Goal: Transaction & Acquisition: Purchase product/service

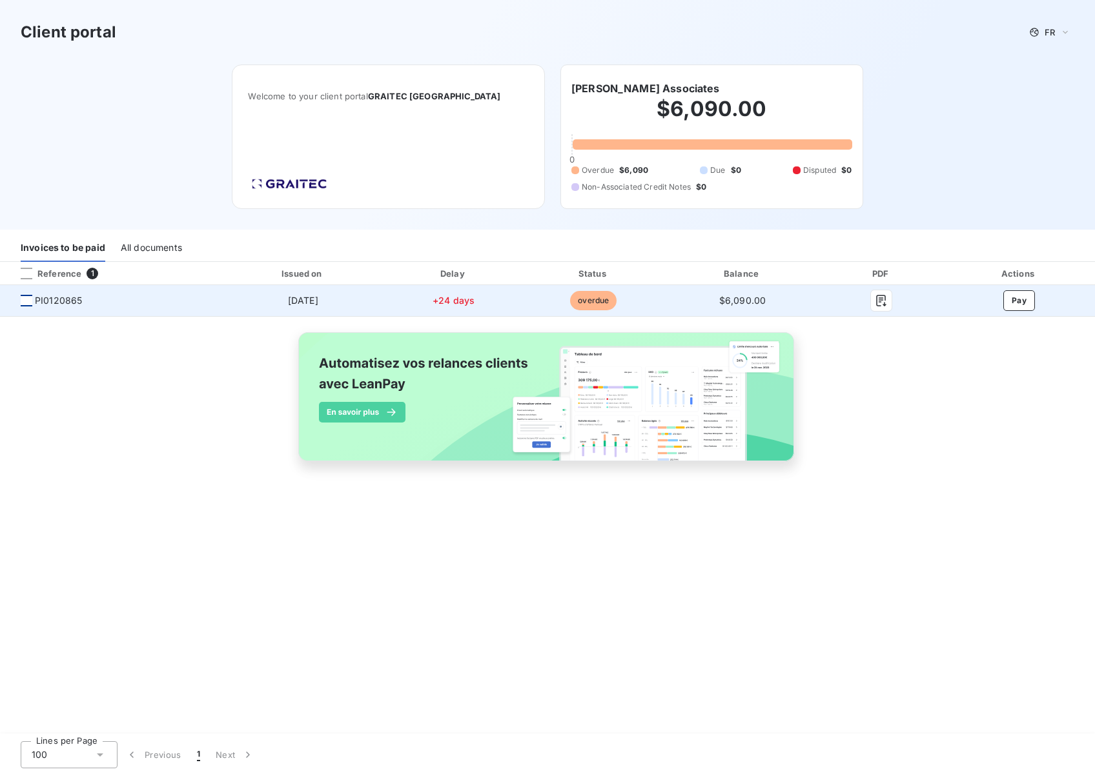
click at [25, 299] on div at bounding box center [27, 301] width 12 height 12
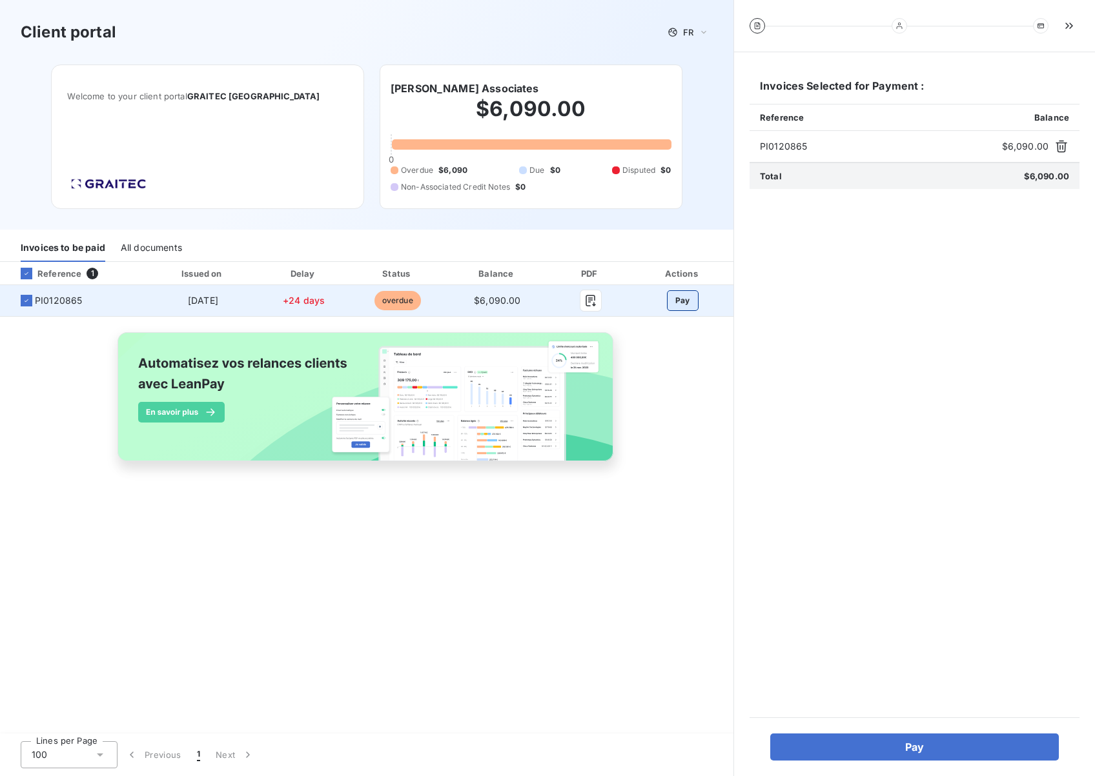
click at [672, 301] on button "Pay" at bounding box center [683, 300] width 32 height 21
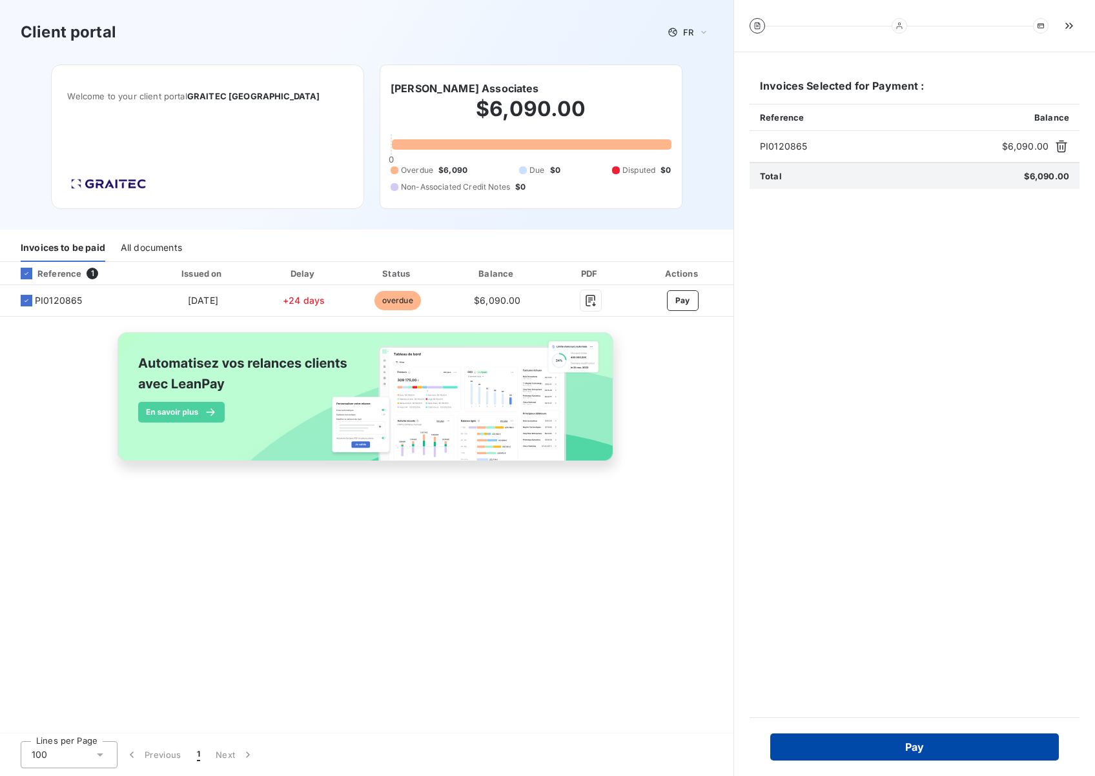
click at [892, 750] on button "Pay" at bounding box center [914, 747] width 288 height 27
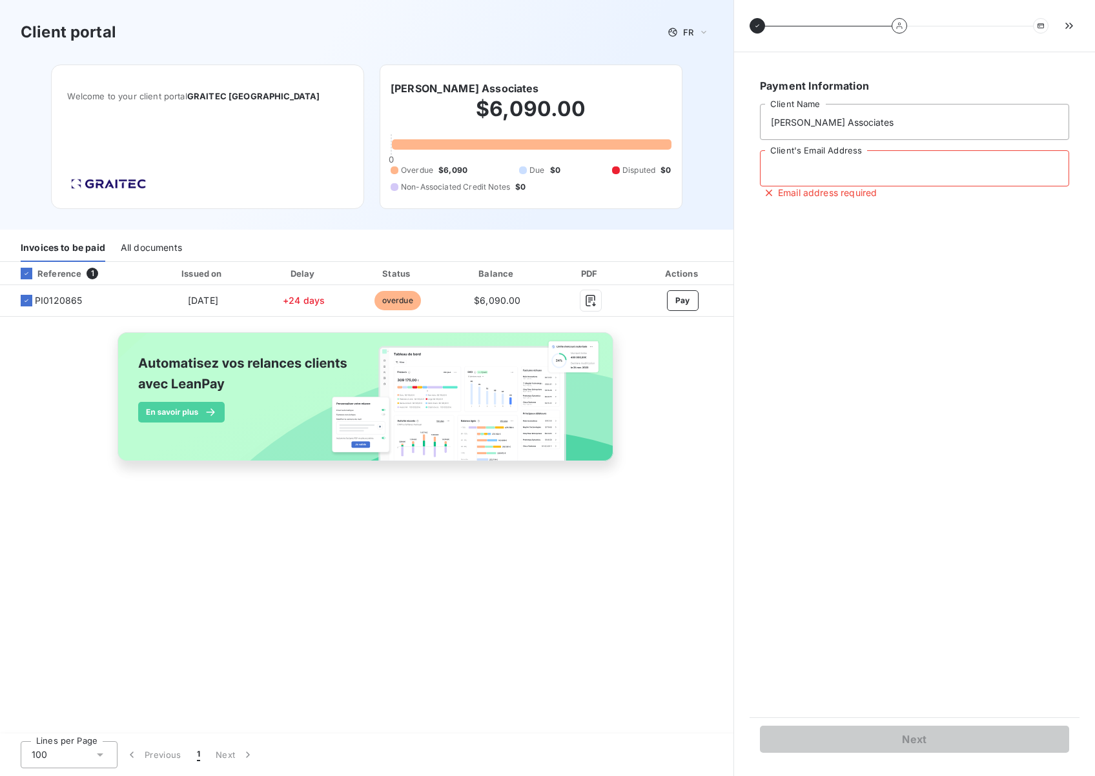
click at [809, 172] on input "Client's Email Address" at bounding box center [914, 168] width 309 height 36
type input "[EMAIL_ADDRESS][DOMAIN_NAME]"
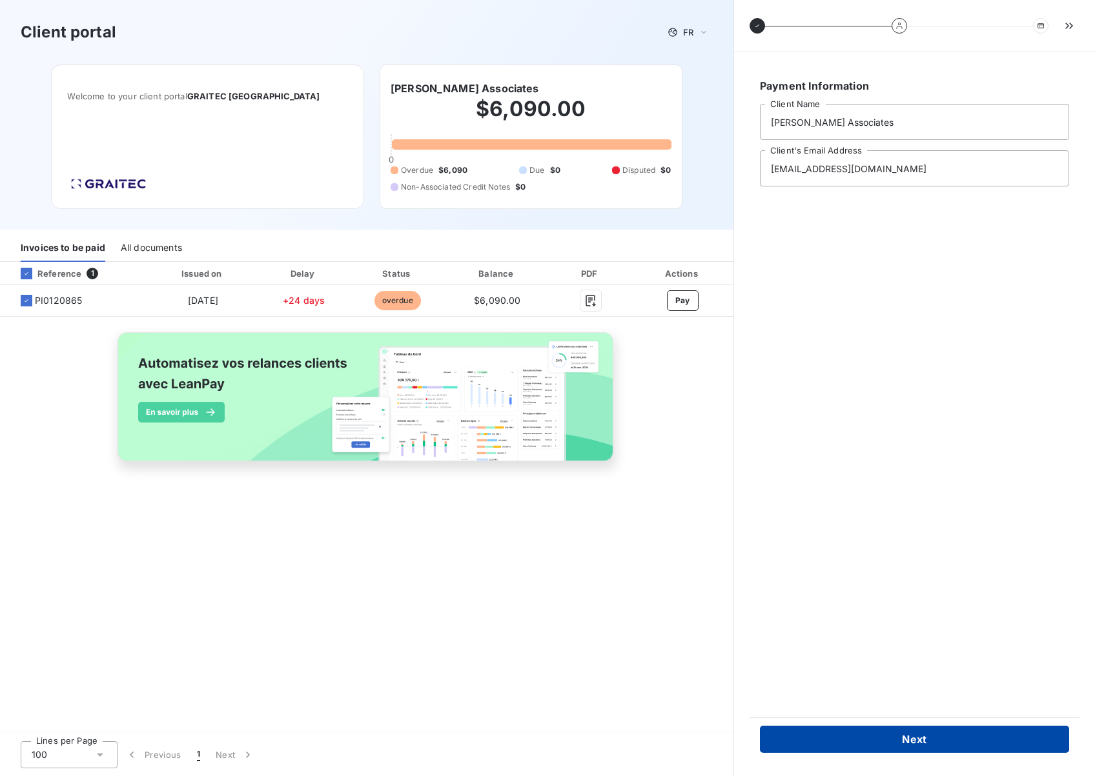
click at [892, 745] on button "Next" at bounding box center [914, 739] width 309 height 27
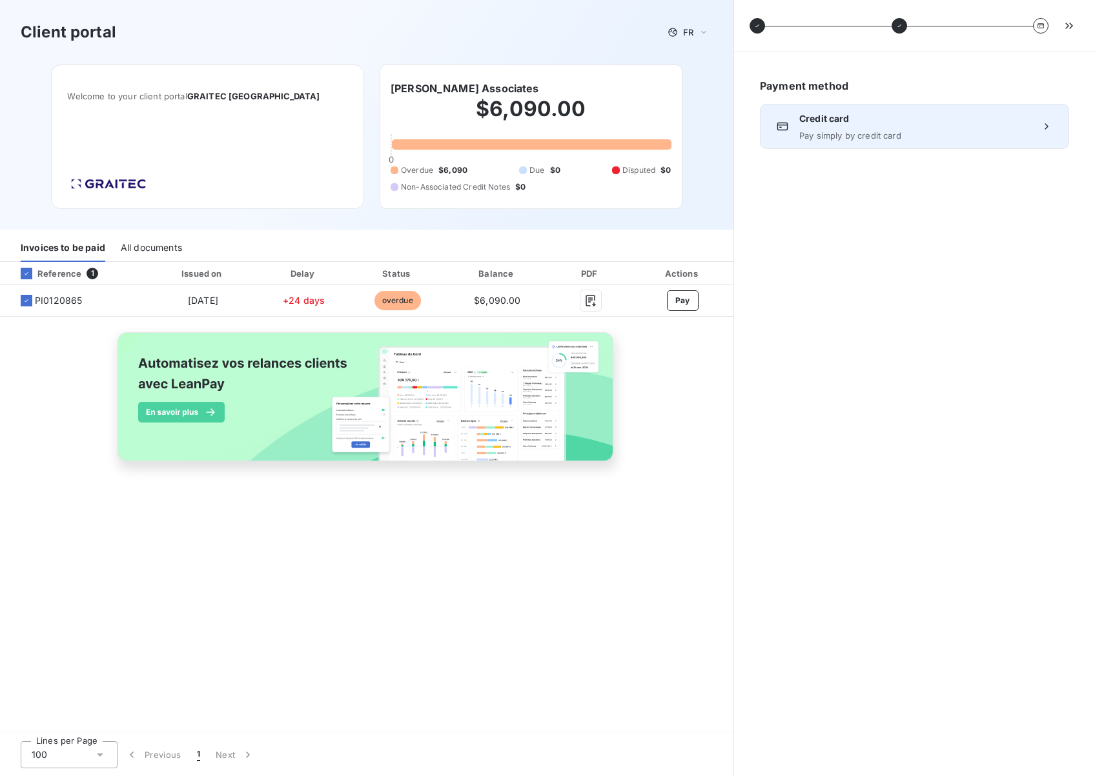
click at [831, 128] on div "Credit card Pay simply by credit card" at bounding box center [914, 126] width 230 height 28
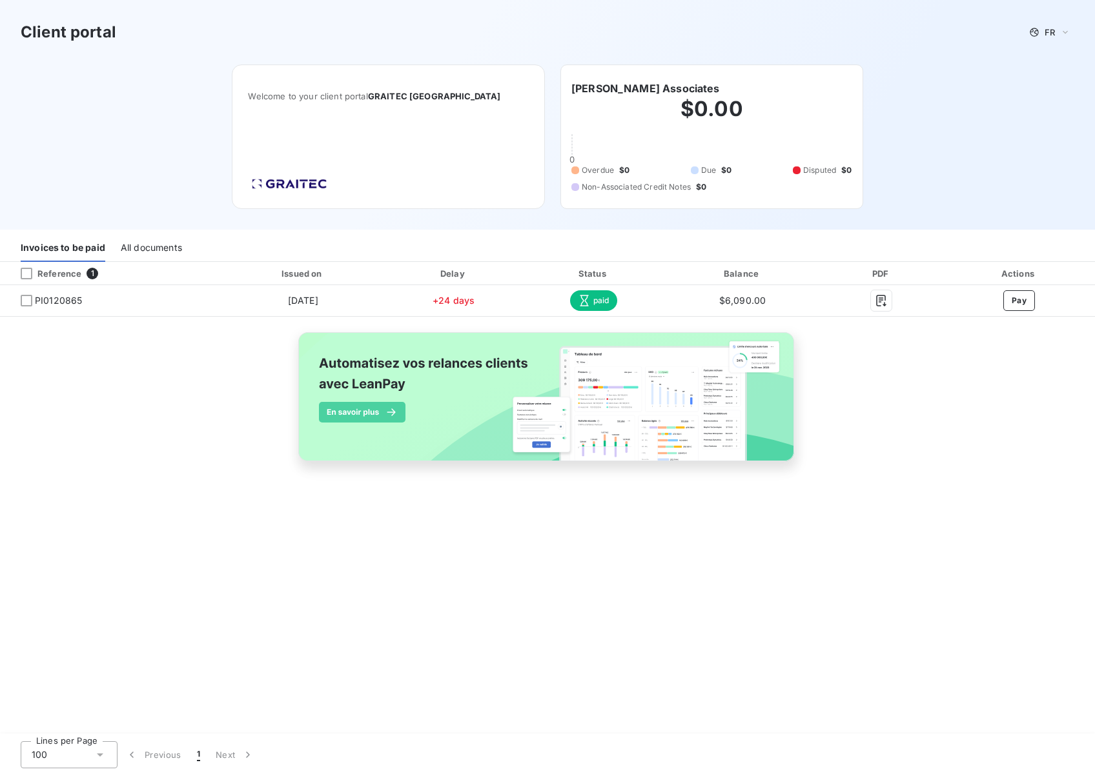
click at [145, 250] on div "All documents" at bounding box center [151, 248] width 61 height 27
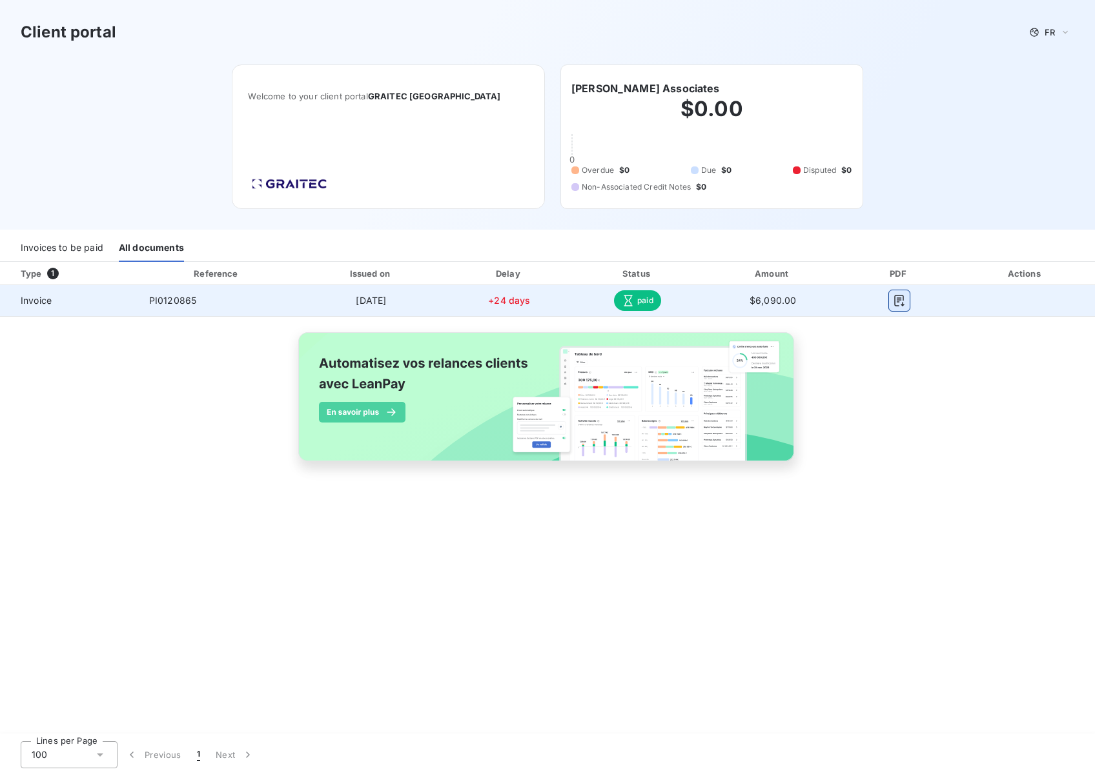
click at [900, 305] on icon "button" at bounding box center [899, 300] width 13 height 13
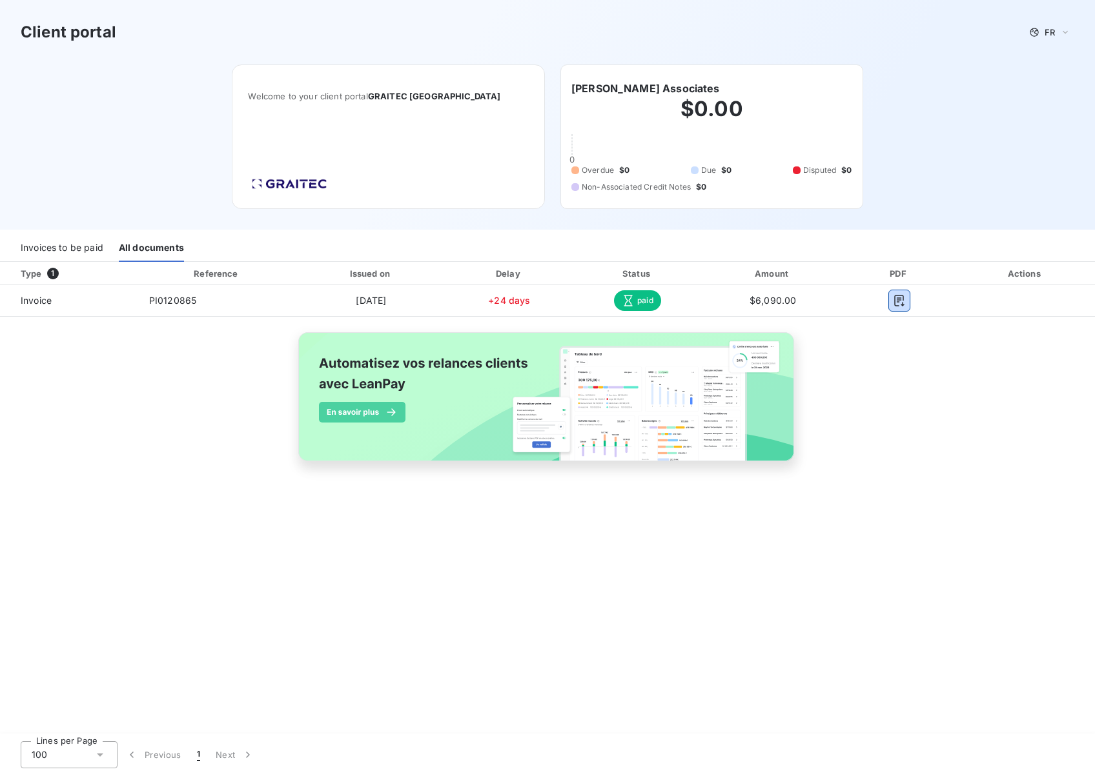
click at [59, 245] on div "Invoices to be paid" at bounding box center [62, 248] width 83 height 27
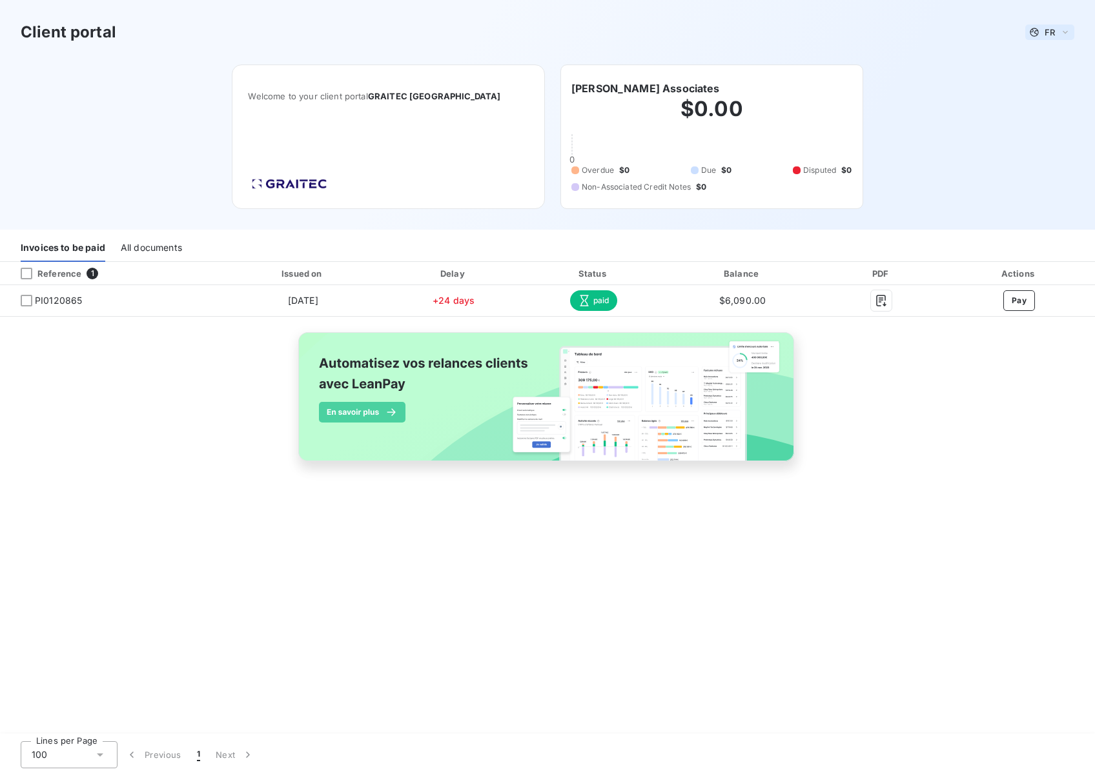
click at [1070, 27] on div "FR" at bounding box center [1049, 32] width 49 height 15
click at [1048, 82] on span "English" at bounding box center [1052, 83] width 30 height 12
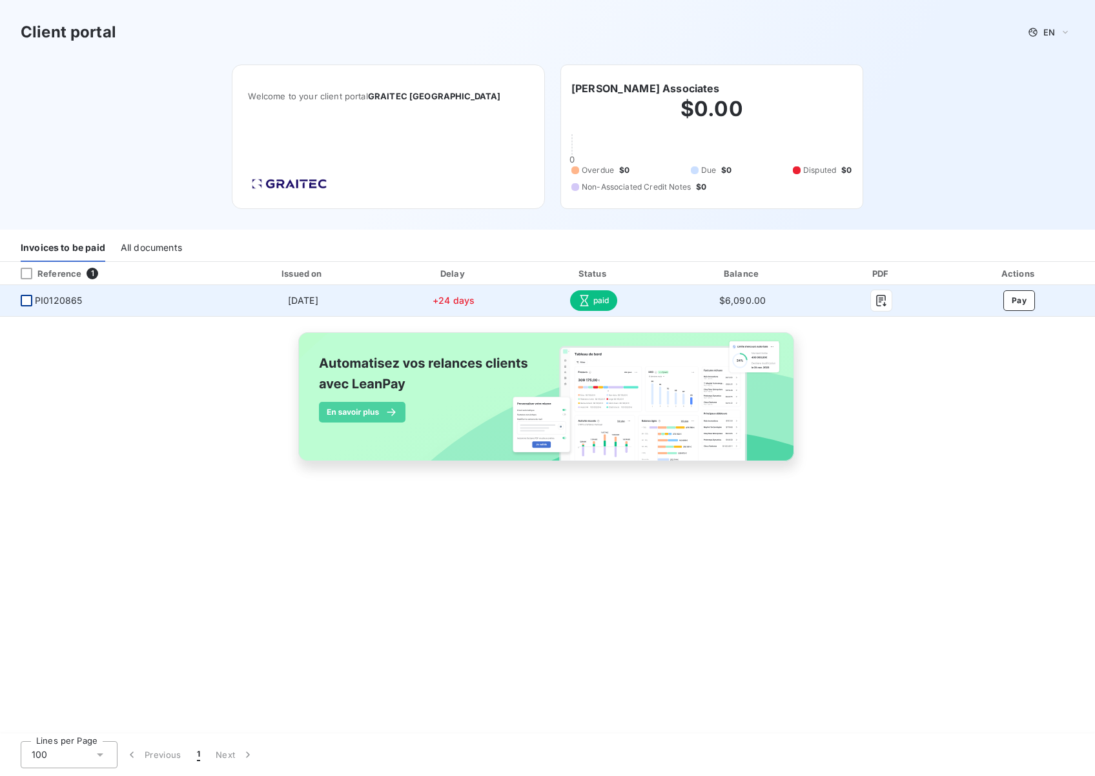
click at [30, 300] on div at bounding box center [27, 301] width 12 height 12
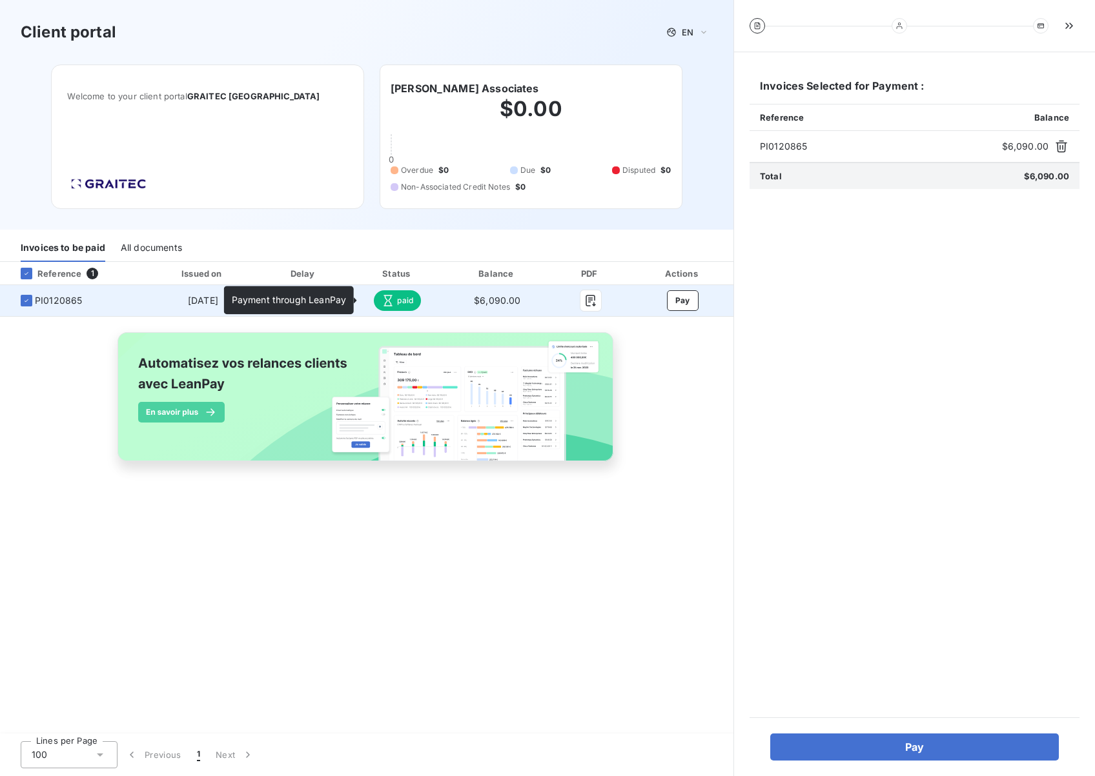
click at [385, 301] on icon at bounding box center [387, 300] width 13 height 13
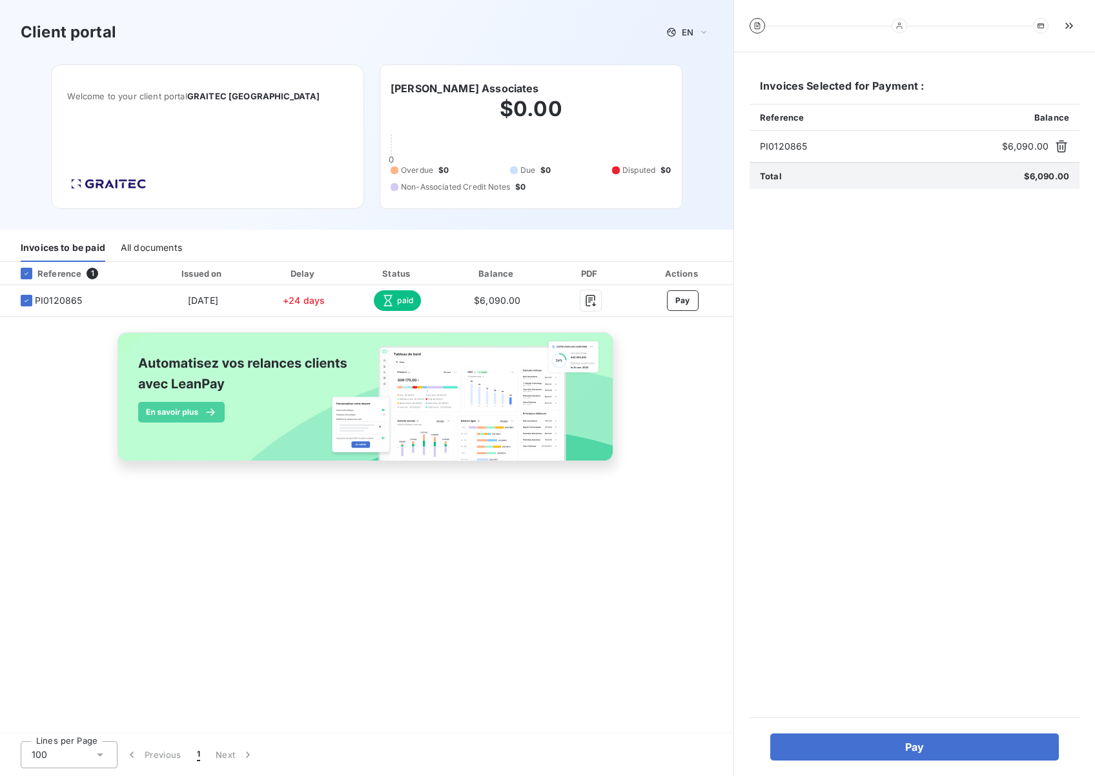
click at [146, 251] on div "All documents" at bounding box center [151, 248] width 61 height 27
